Goal: Navigation & Orientation: Find specific page/section

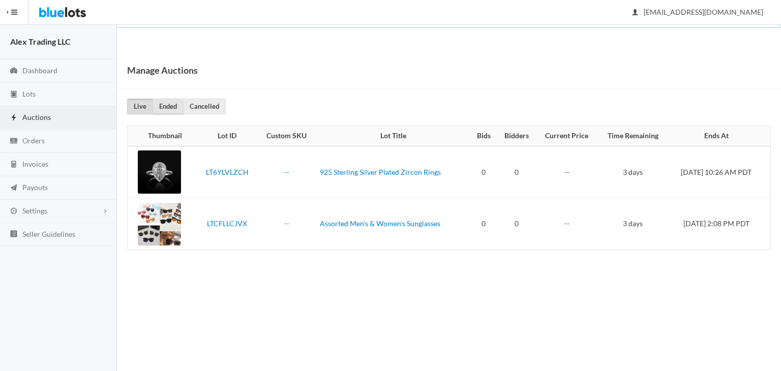
click at [173, 106] on link "Ended" at bounding box center [168, 107] width 31 height 16
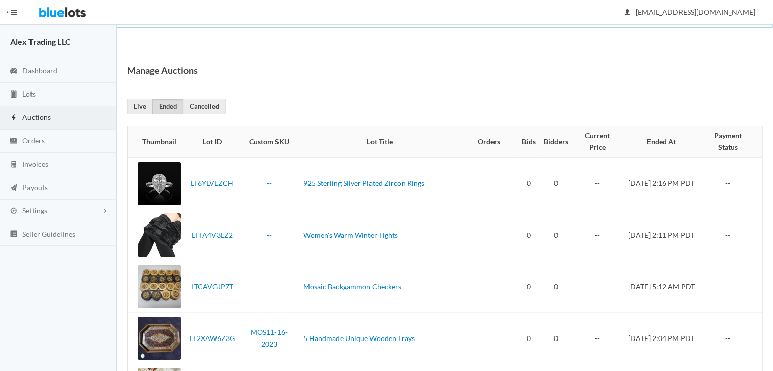
drag, startPoint x: 781, startPoint y: 79, endPoint x: 781, endPoint y: 27, distance: 51.9
click at [773, 27] on html "Bluelots is for sale. If you are interested in purchasing the business, please …" at bounding box center [386, 185] width 773 height 371
click at [82, 95] on link "Lots" at bounding box center [58, 94] width 117 height 23
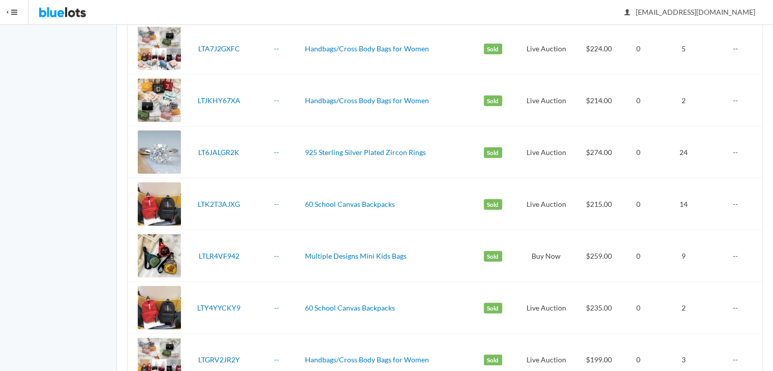
scroll to position [2454, 0]
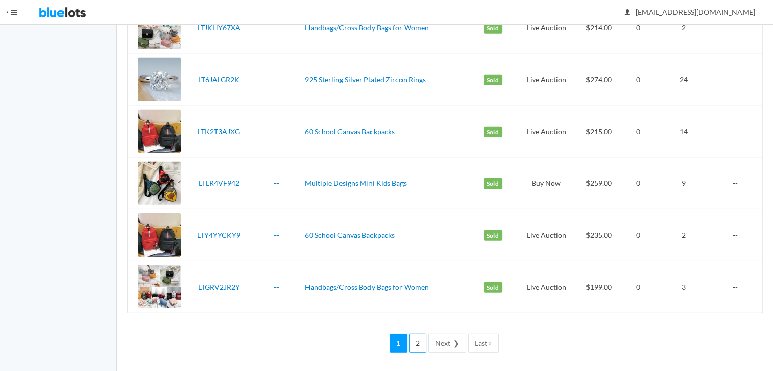
click at [422, 342] on link "2" at bounding box center [417, 343] width 17 height 19
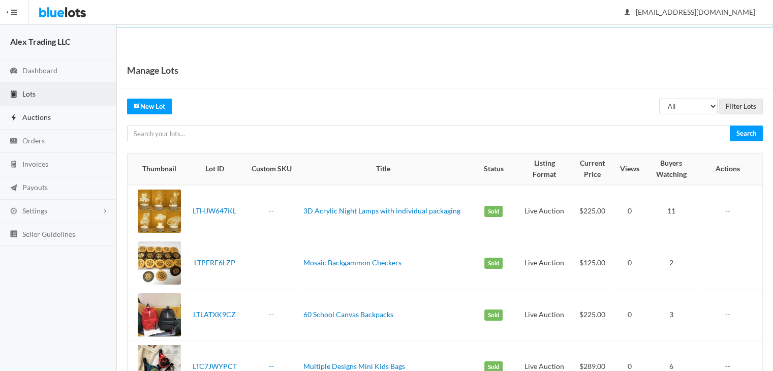
click at [65, 111] on link "Auctions" at bounding box center [58, 117] width 117 height 23
